Goal: Task Accomplishment & Management: Complete application form

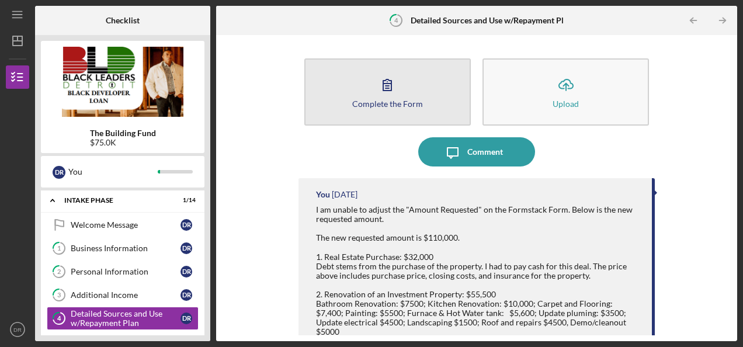
click at [401, 100] on div "Complete the Form" at bounding box center [387, 103] width 71 height 9
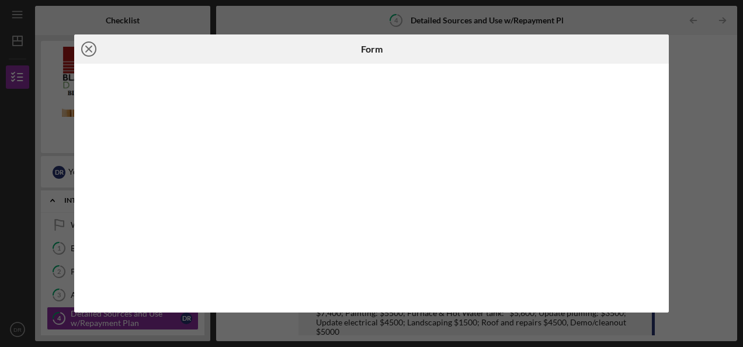
click at [92, 50] on icon "Icon/Close" at bounding box center [88, 48] width 29 height 29
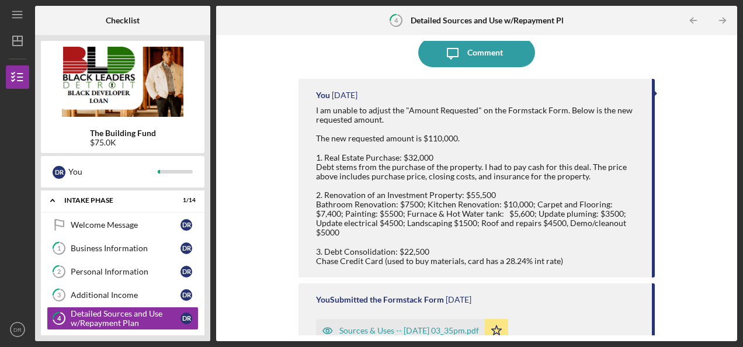
scroll to position [99, 0]
click at [452, 173] on div "I am unable to adjust the "Amount Requested" on the Formstack Form. Below is th…" at bounding box center [478, 186] width 324 height 160
click at [354, 100] on div "You [DATE] I am unable to adjust the "Amount Requested" on the Formstack Form. …" at bounding box center [476, 178] width 356 height 199
click at [354, 96] on time "[DATE]" at bounding box center [345, 95] width 26 height 9
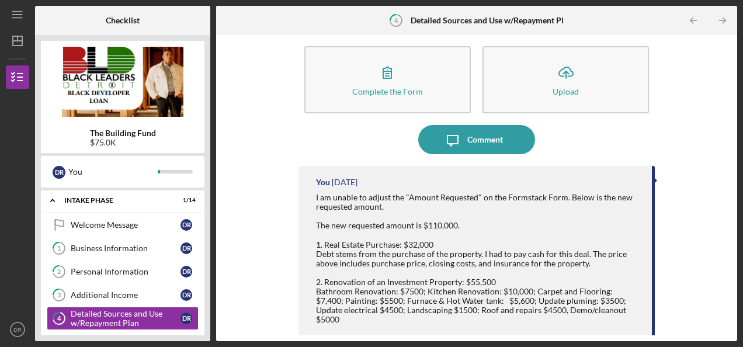
scroll to position [0, 0]
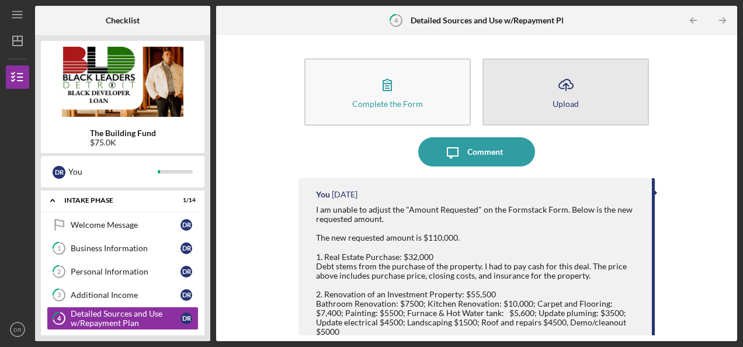
click at [541, 109] on button "Icon/Upload Upload" at bounding box center [565, 91] width 166 height 67
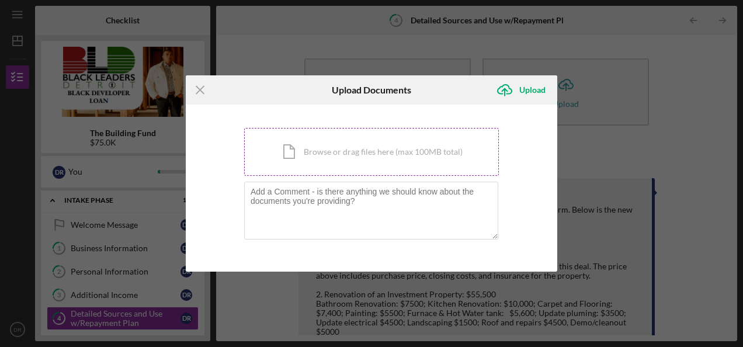
click at [399, 158] on div "Icon/Document Browse or drag files here (max 100MB total) Tap to choose files o…" at bounding box center [371, 152] width 255 height 48
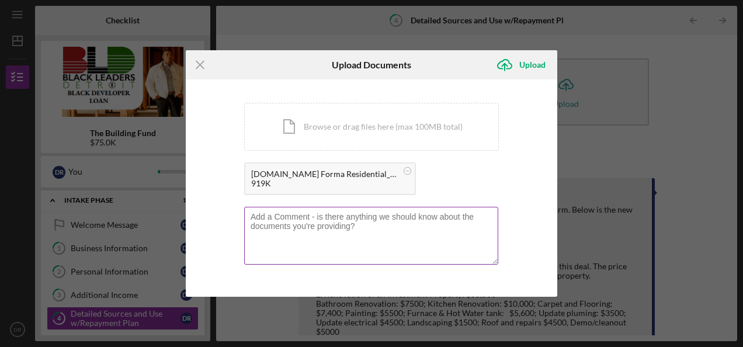
click at [327, 233] on textarea at bounding box center [371, 235] width 254 height 57
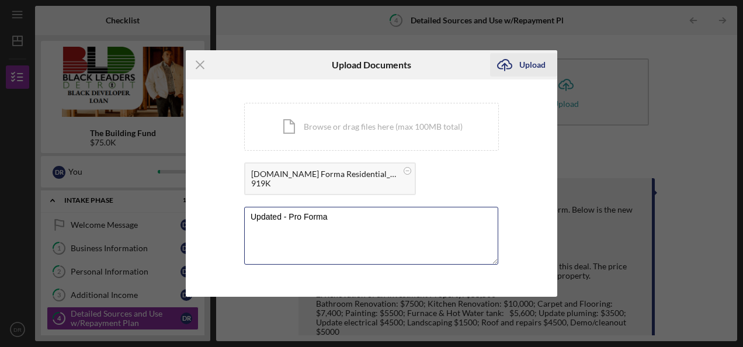
type textarea "Updated - Pro Forma"
click at [523, 68] on div "Upload" at bounding box center [532, 64] width 26 height 23
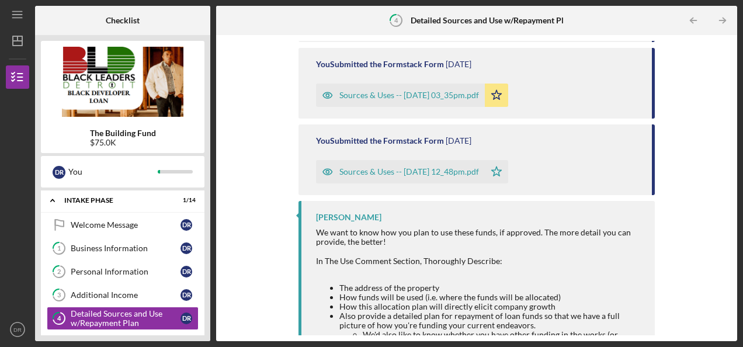
scroll to position [496, 0]
click at [453, 168] on div "Sources & Uses -- [DATE] 12_48pm.pdf" at bounding box center [409, 172] width 140 height 9
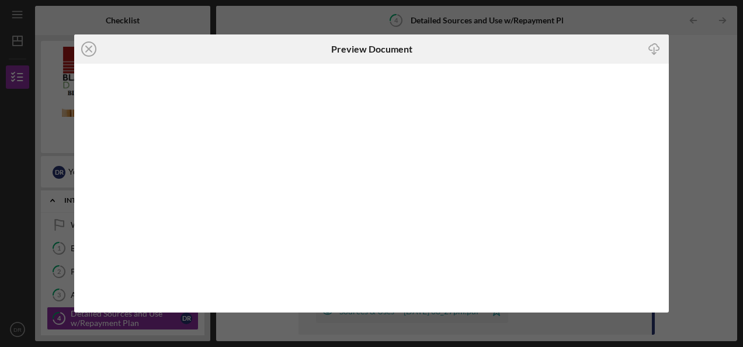
scroll to position [471, 0]
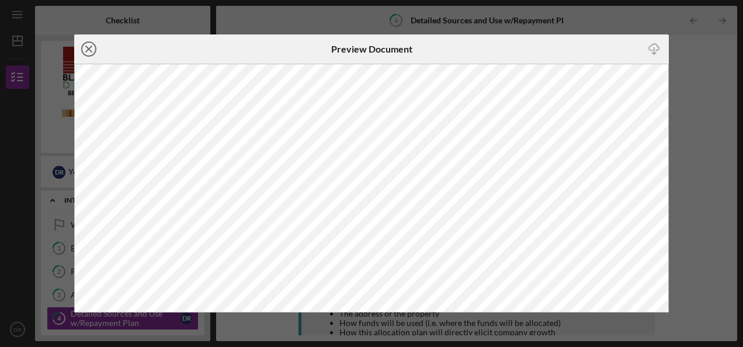
click at [91, 55] on icon "Icon/Close" at bounding box center [88, 48] width 29 height 29
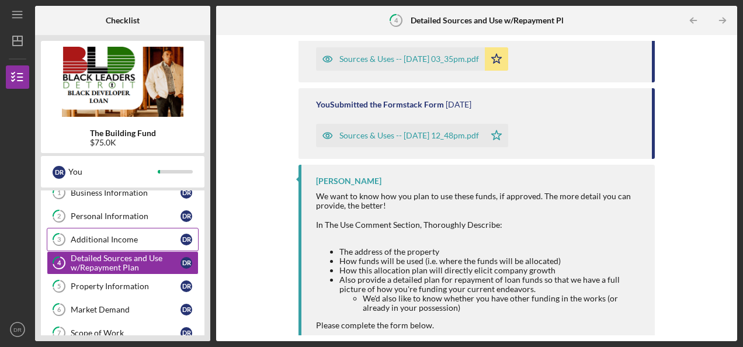
scroll to position [58, 0]
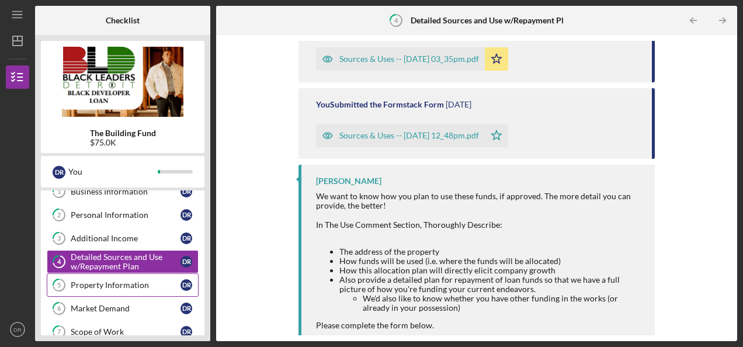
drag, startPoint x: 123, startPoint y: 277, endPoint x: 100, endPoint y: 283, distance: 22.9
click at [100, 283] on div "Property Information" at bounding box center [126, 284] width 110 height 9
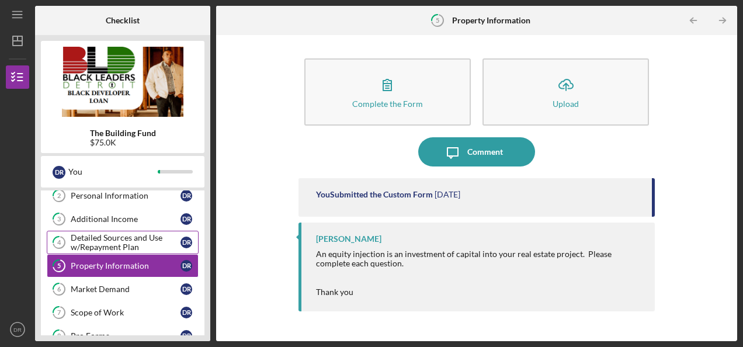
scroll to position [78, 0]
click at [120, 287] on div "Market Demand" at bounding box center [126, 288] width 110 height 9
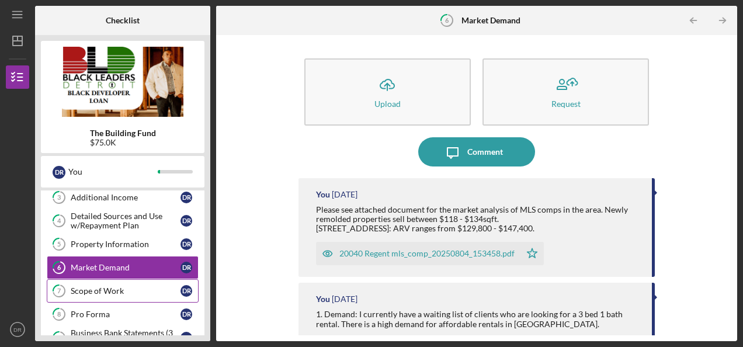
scroll to position [103, 0]
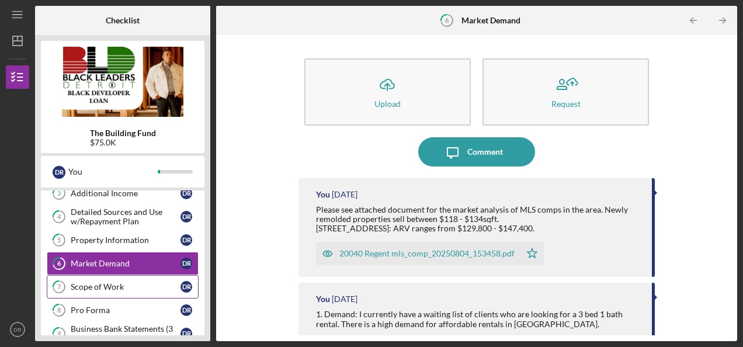
click at [120, 287] on div "Scope of Work" at bounding box center [126, 286] width 110 height 9
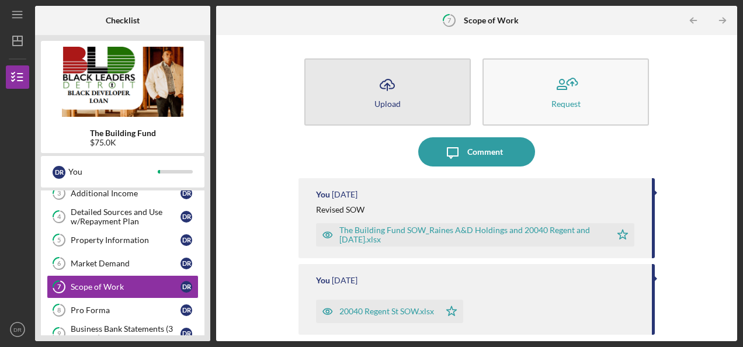
click at [426, 111] on button "Icon/Upload Upload" at bounding box center [387, 91] width 166 height 67
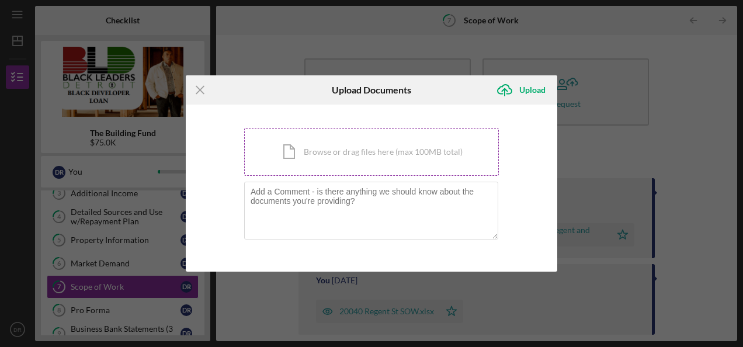
click at [389, 151] on div "Icon/Document Browse or drag files here (max 100MB total) Tap to choose files o…" at bounding box center [371, 152] width 255 height 48
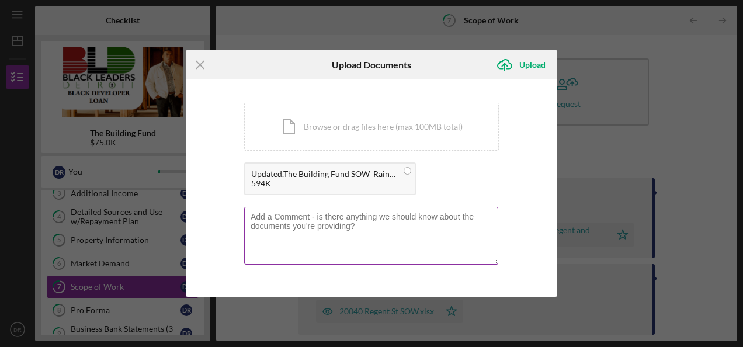
click at [405, 222] on textarea at bounding box center [371, 235] width 254 height 57
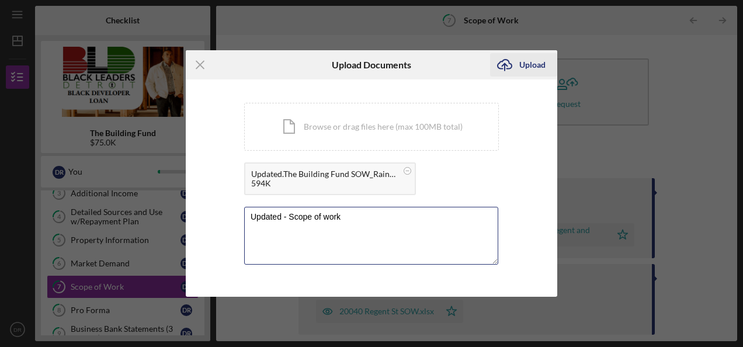
type textarea "Updated - Scope of work"
click at [536, 61] on div "Upload" at bounding box center [532, 64] width 26 height 23
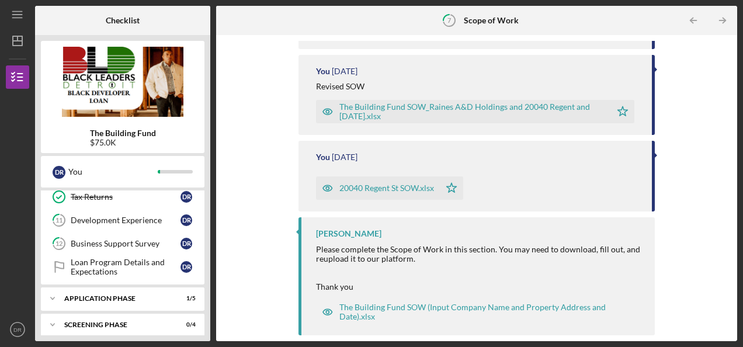
scroll to position [263, 0]
click at [131, 260] on div "Loan Program Details and Expectations" at bounding box center [126, 266] width 110 height 19
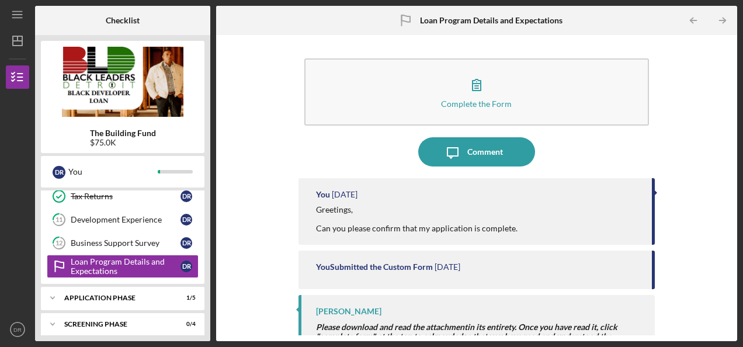
scroll to position [115, 0]
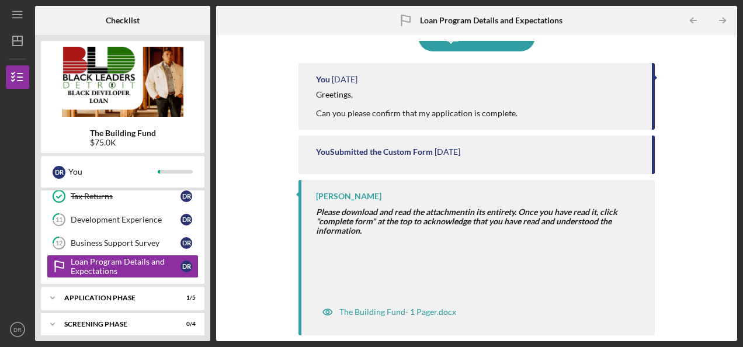
click at [286, 255] on div "Complete the Form Form Icon/Message Comment You [DATE] Greetings, Can you pleas…" at bounding box center [476, 188] width 509 height 294
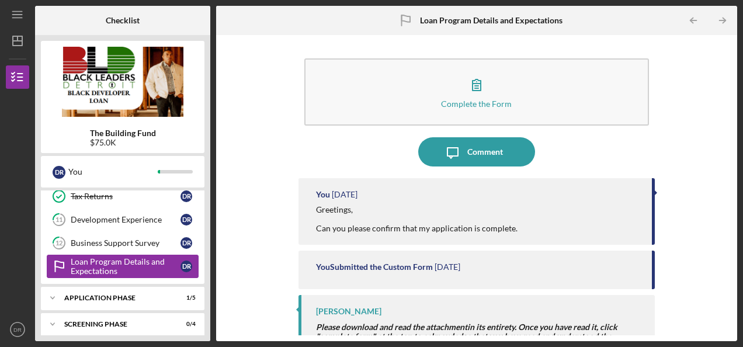
scroll to position [291, 0]
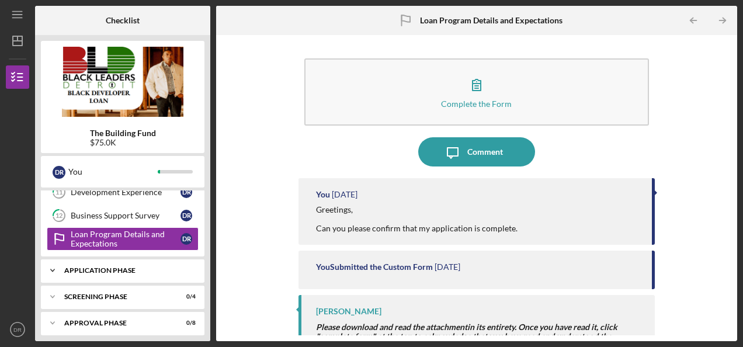
click at [55, 266] on icon "Icon/Expander" at bounding box center [52, 270] width 23 height 23
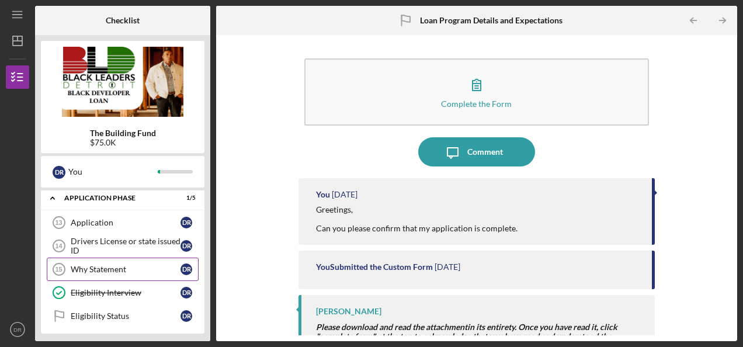
scroll to position [362, 0]
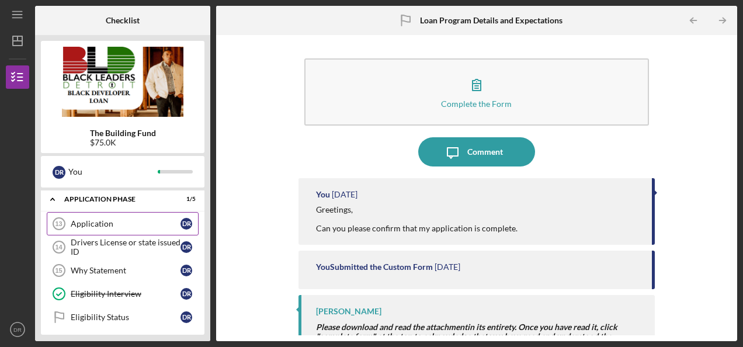
drag, startPoint x: 127, startPoint y: 221, endPoint x: 100, endPoint y: 218, distance: 27.0
click at [100, 219] on div "Application" at bounding box center [126, 223] width 110 height 9
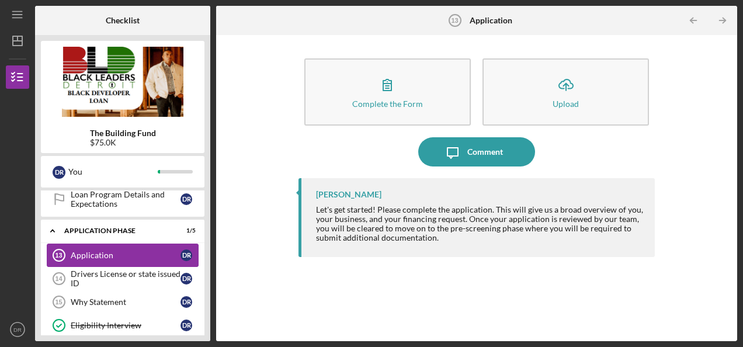
scroll to position [331, 0]
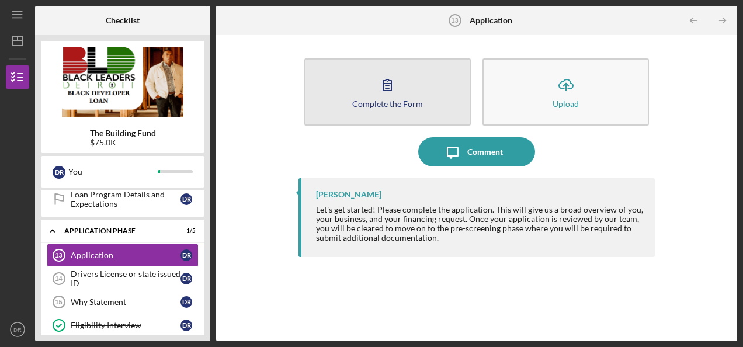
click at [386, 107] on div "Complete the Form" at bounding box center [387, 103] width 71 height 9
